Goal: Entertainment & Leisure: Consume media (video, audio)

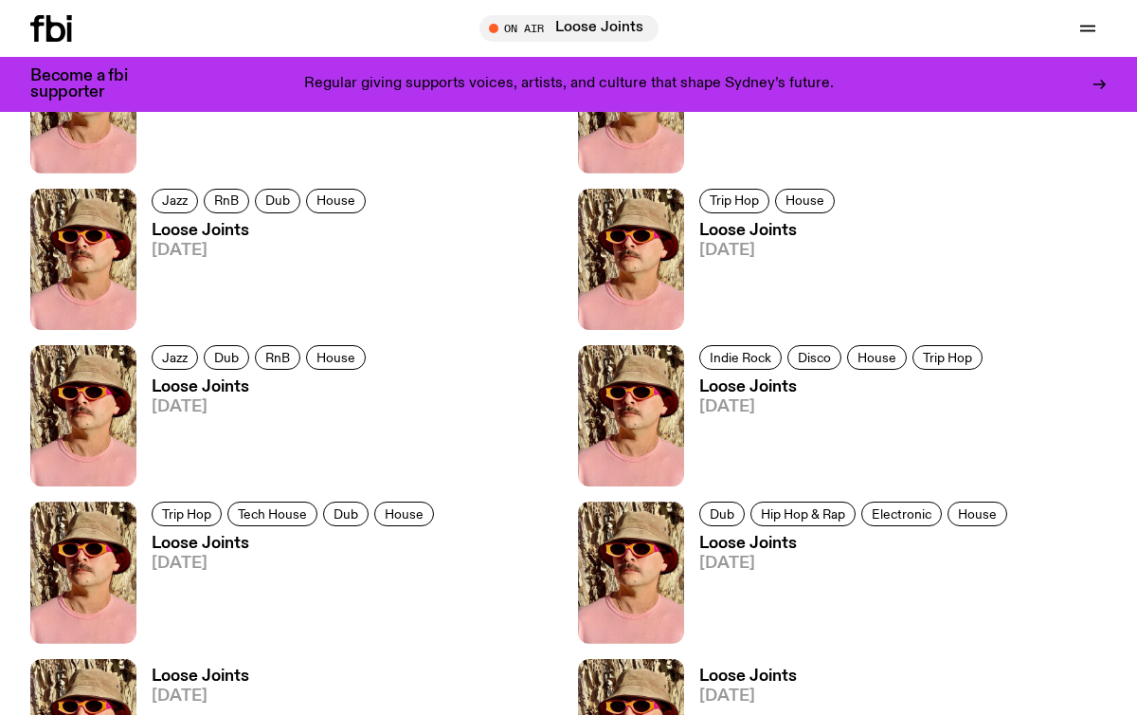
scroll to position [1381, 0]
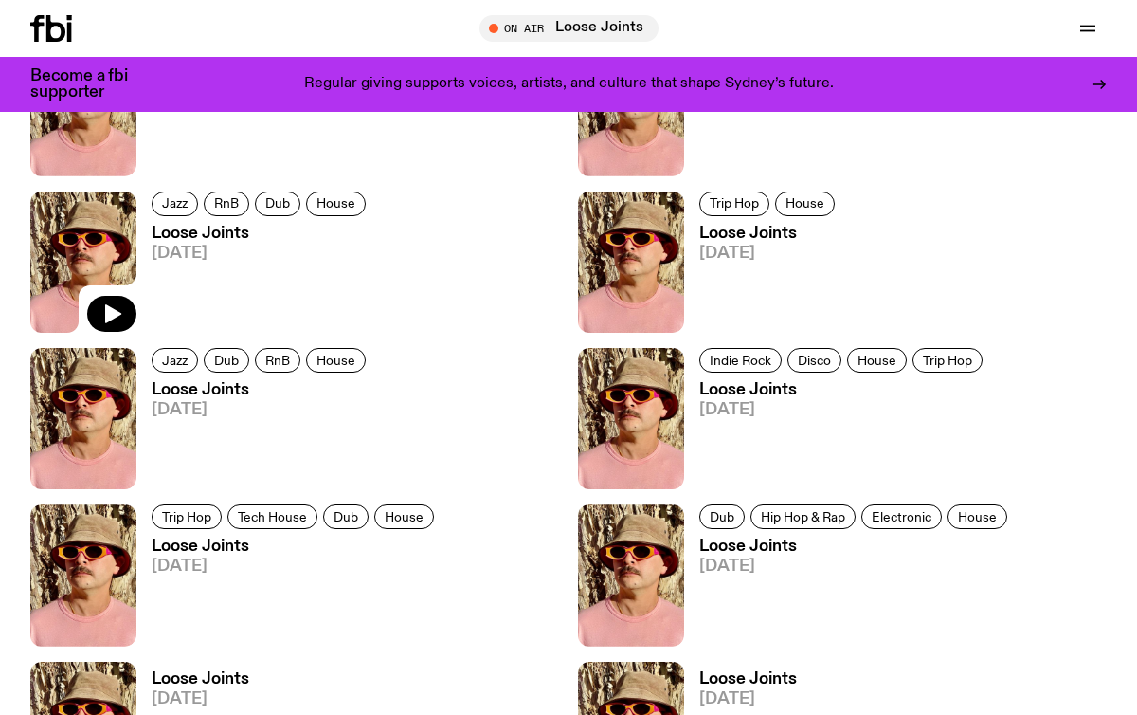
click at [88, 218] on img at bounding box center [83, 261] width 106 height 141
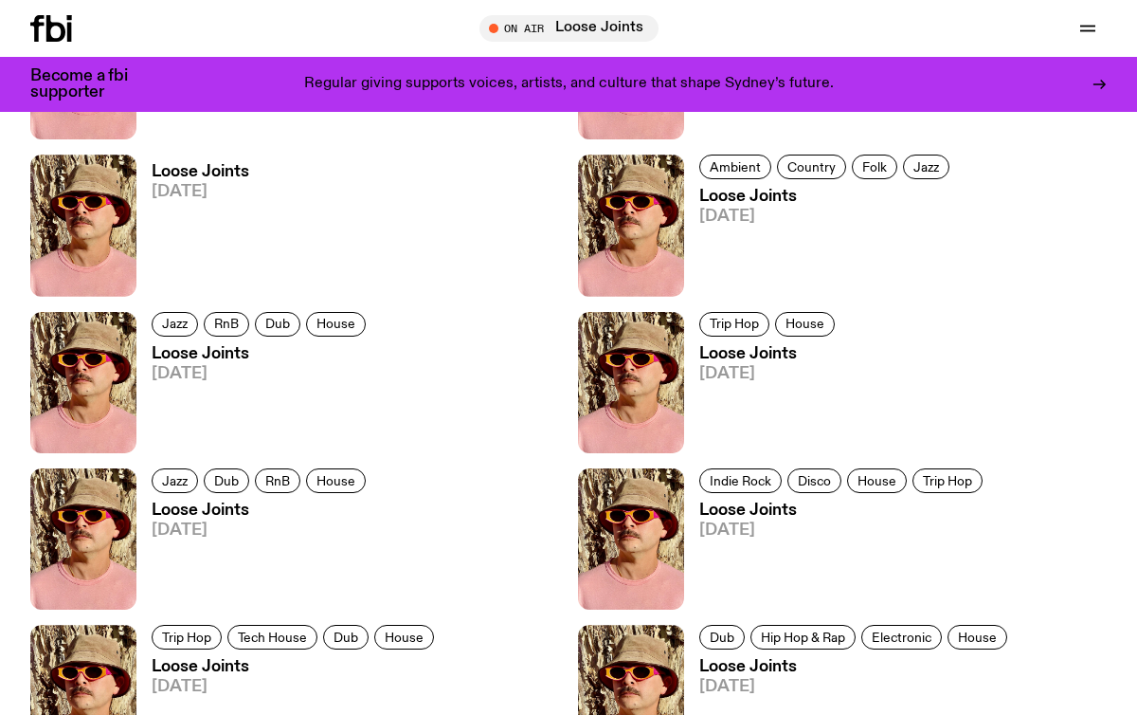
scroll to position [1261, 0]
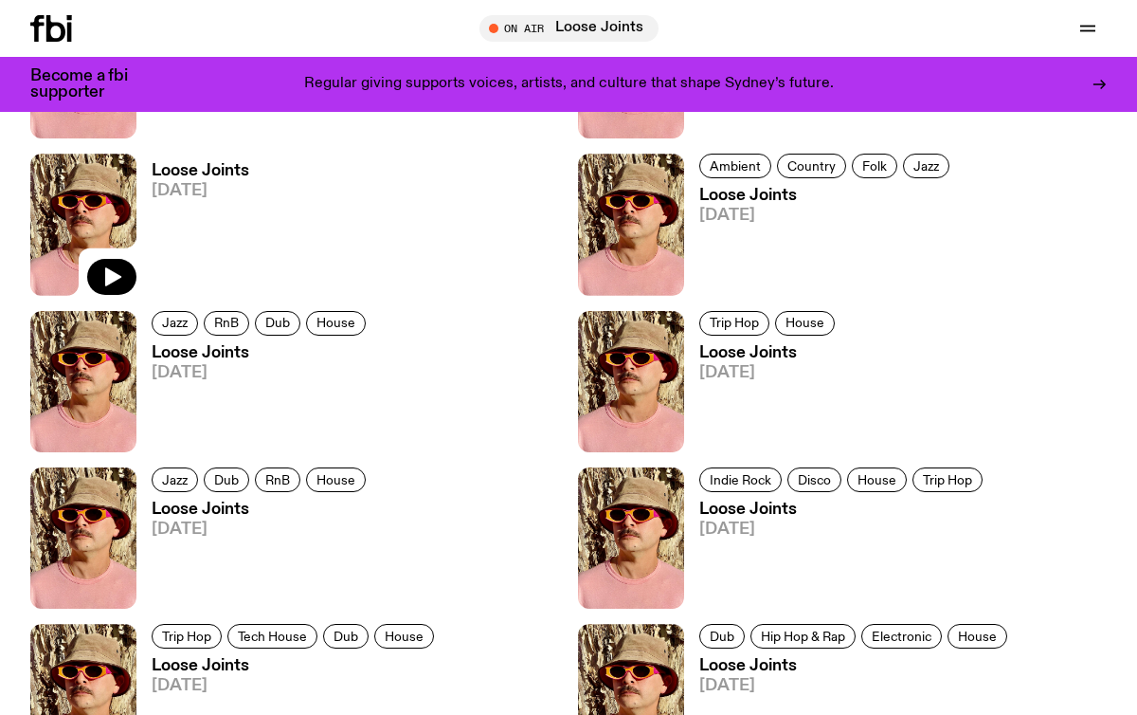
click at [101, 207] on img at bounding box center [83, 224] width 106 height 141
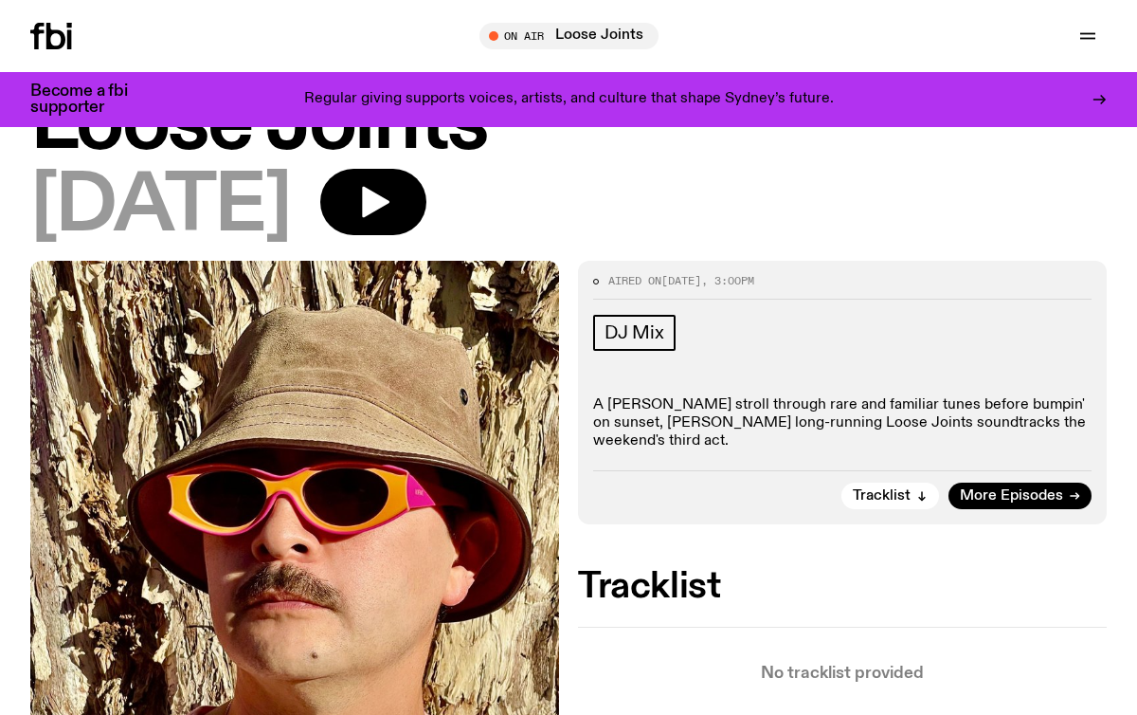
scroll to position [118, 0]
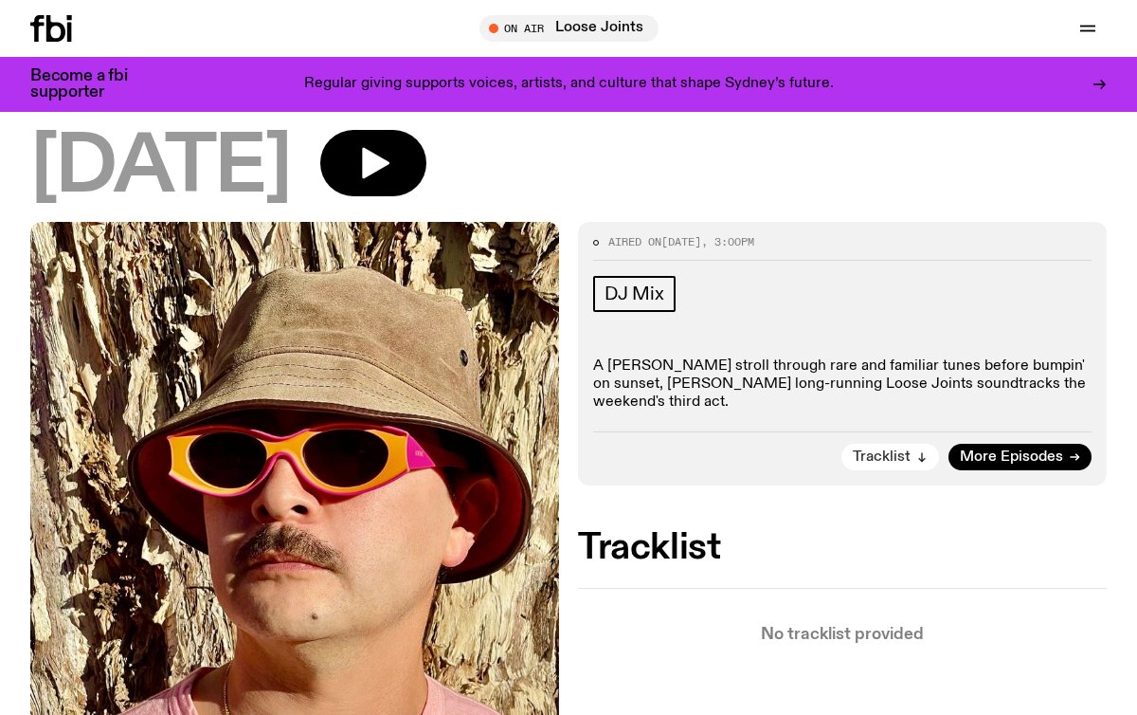
click at [872, 461] on span "Tracklist" at bounding box center [882, 457] width 58 height 14
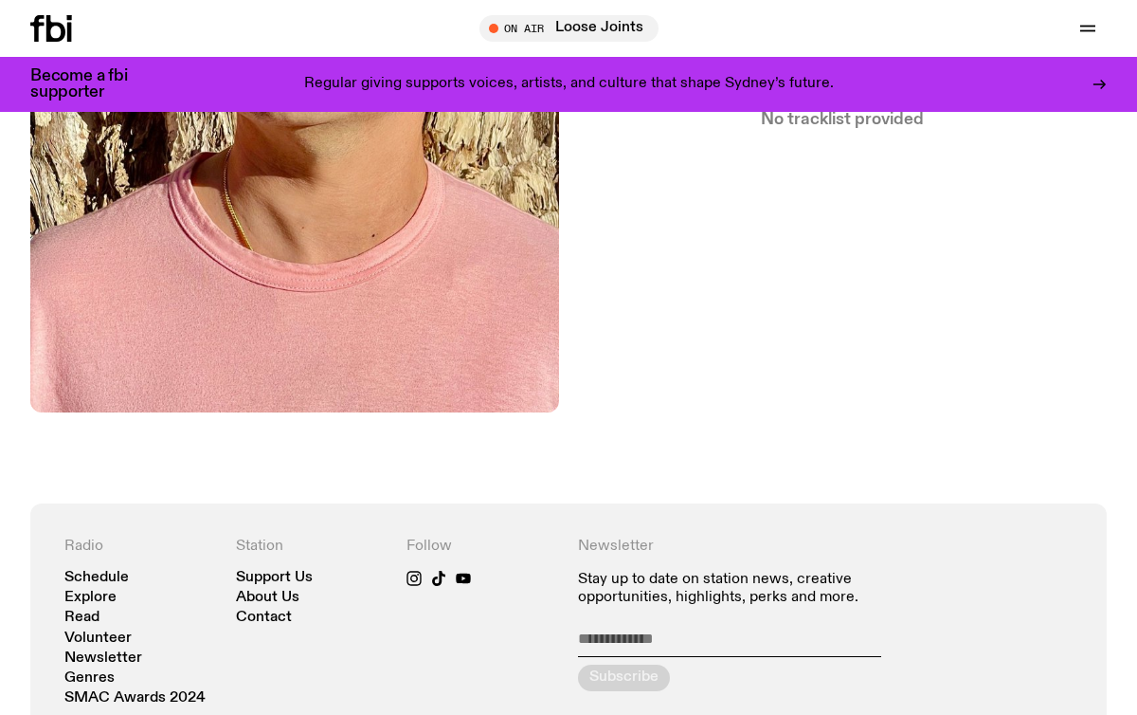
scroll to position [586, 0]
